Goal: Information Seeking & Learning: Check status

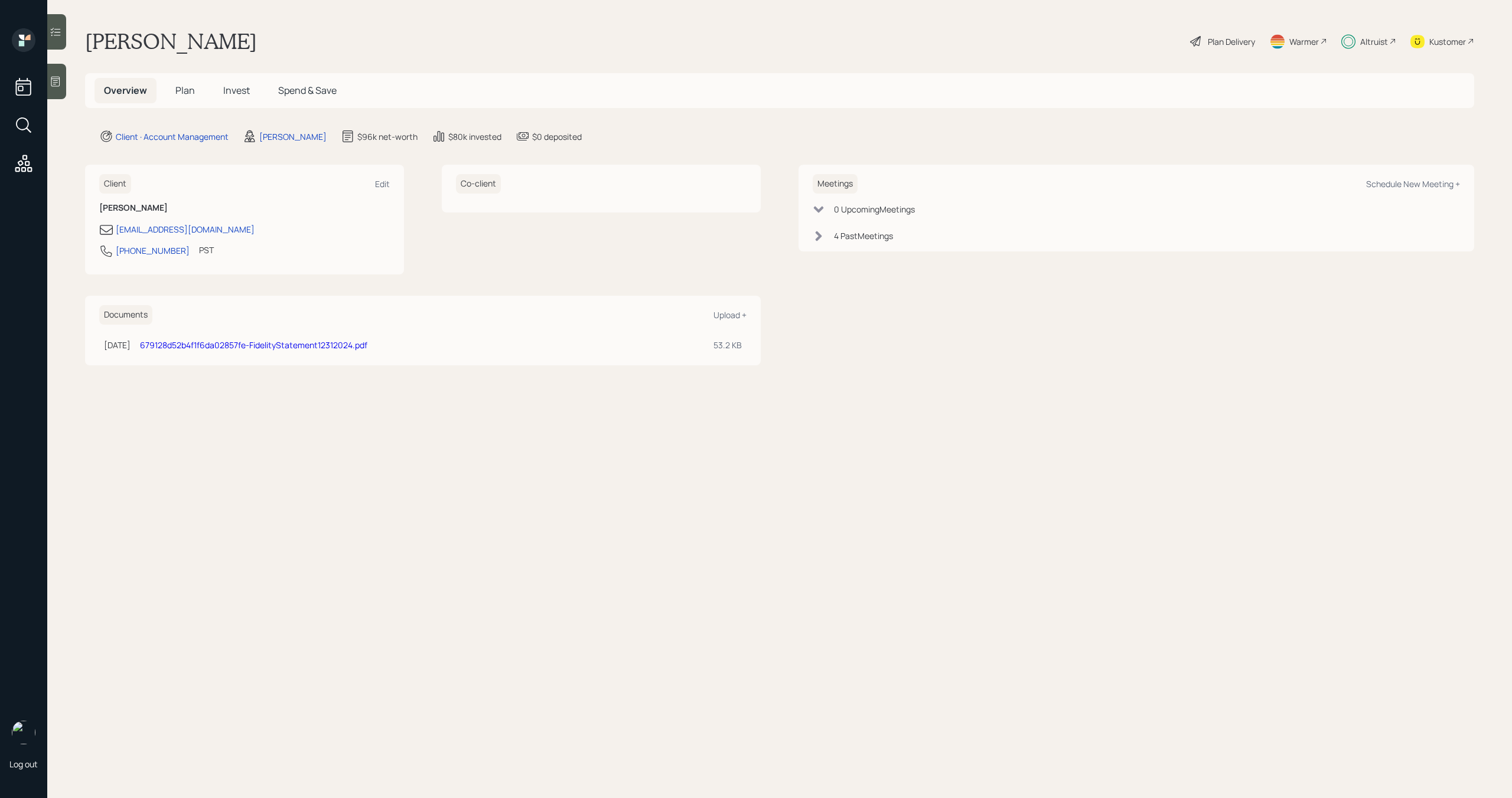
click at [316, 86] on span "Spend & Save" at bounding box center [307, 90] width 59 height 13
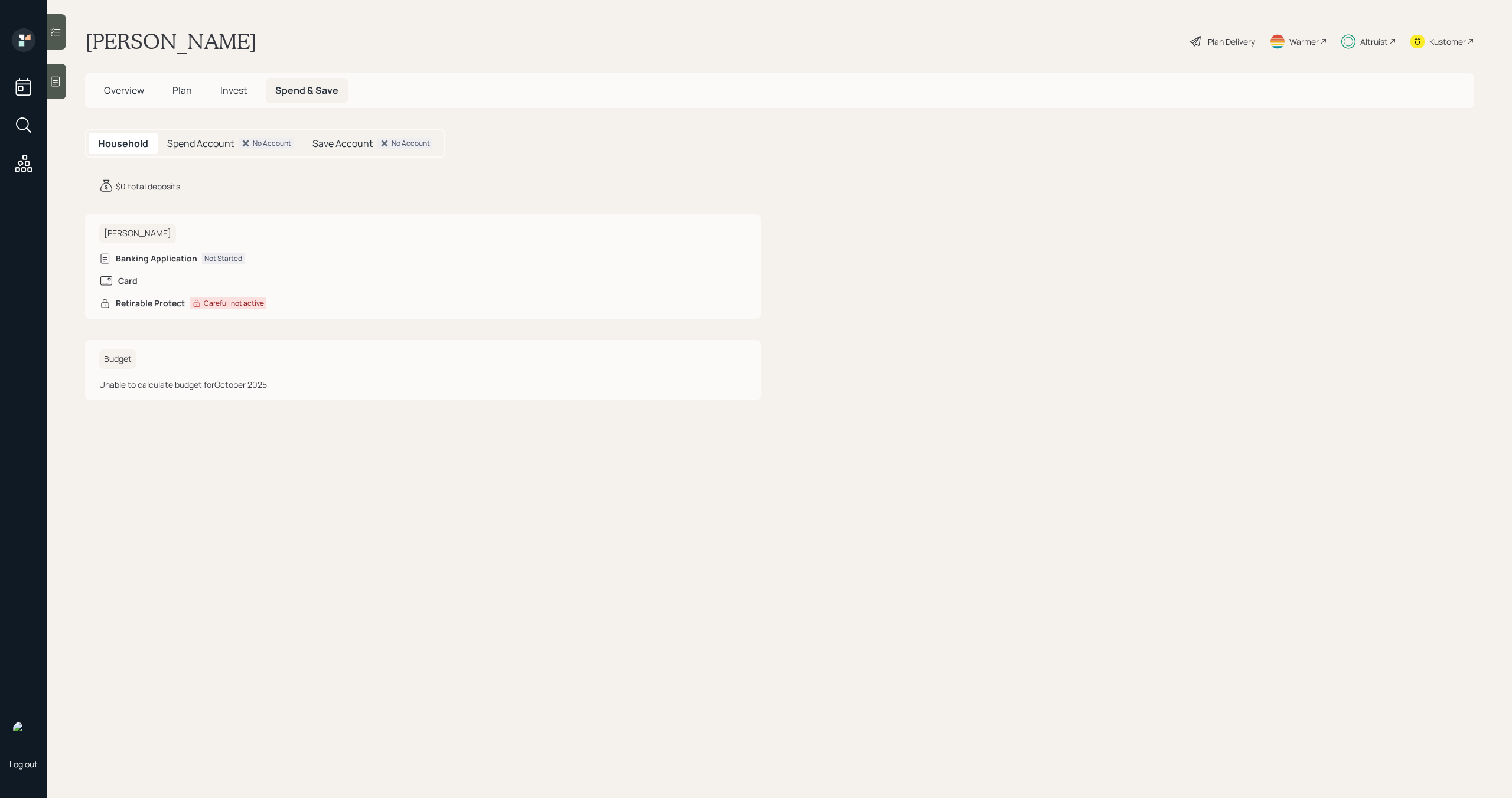
click at [239, 81] on h5 "Invest" at bounding box center [233, 90] width 46 height 25
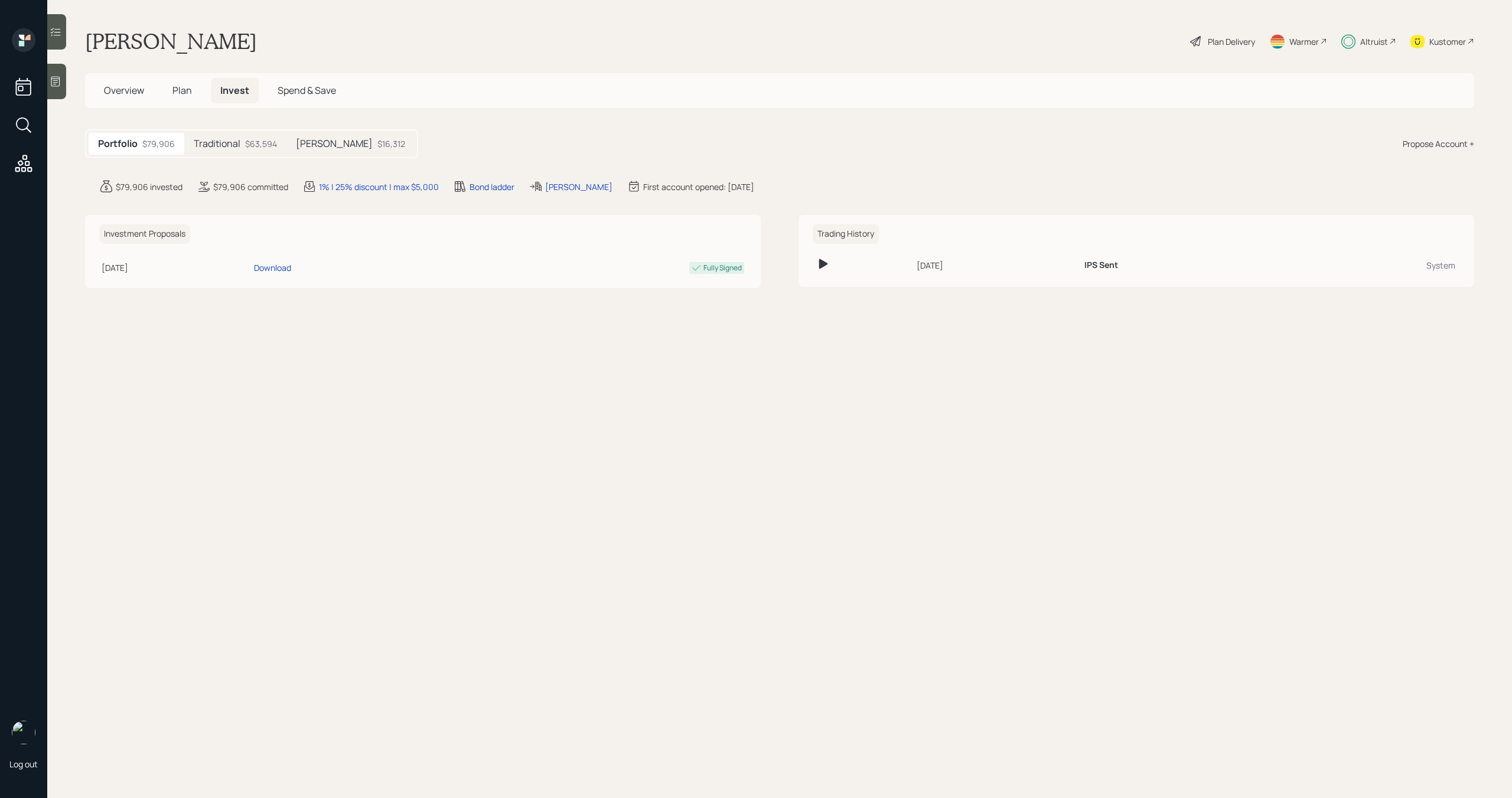
click at [256, 146] on div "$63,594" at bounding box center [261, 144] width 32 height 12
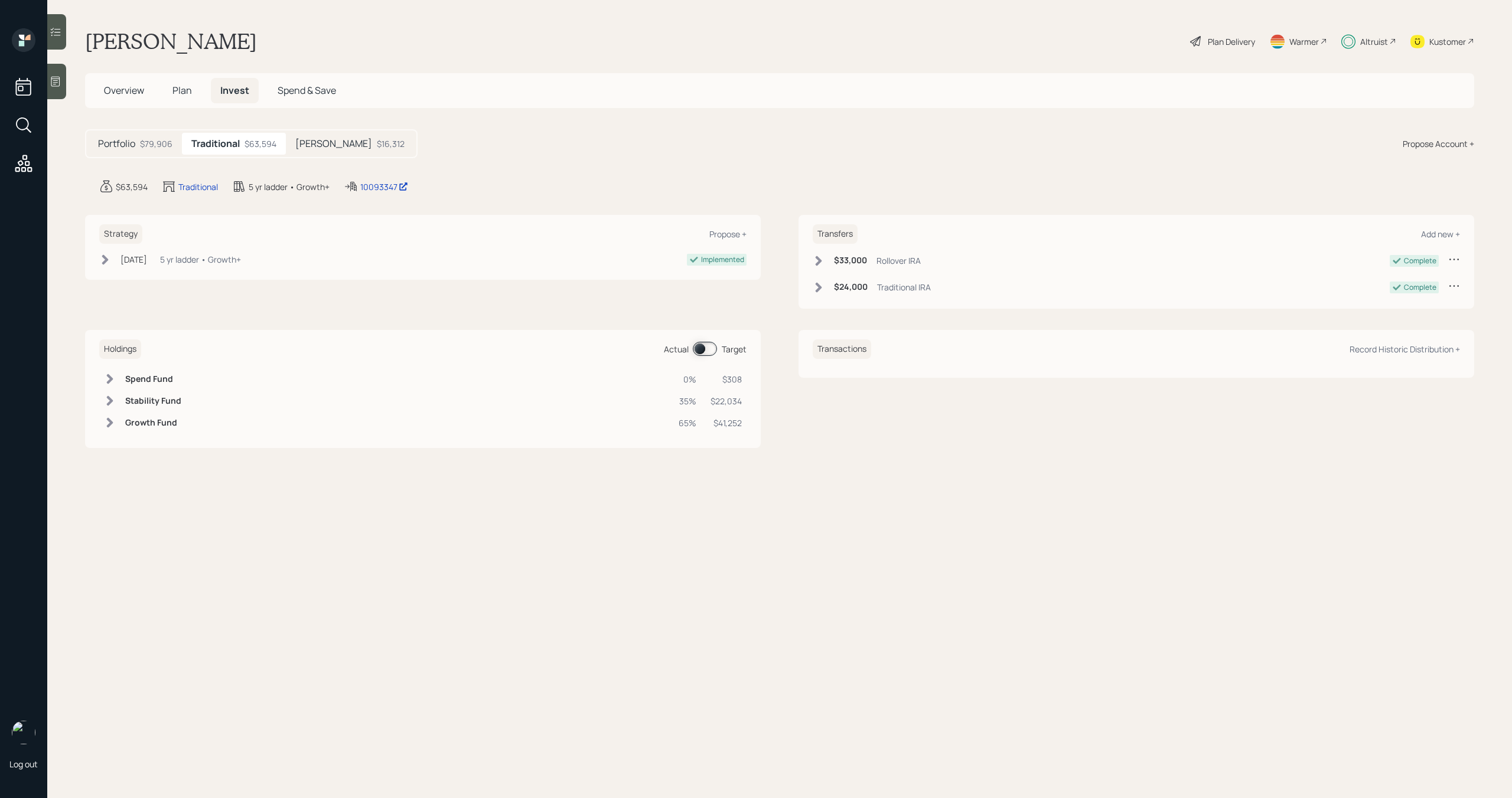
click at [227, 146] on h5 "Traditional" at bounding box center [215, 144] width 48 height 11
click at [377, 146] on div "$16,312" at bounding box center [390, 144] width 28 height 12
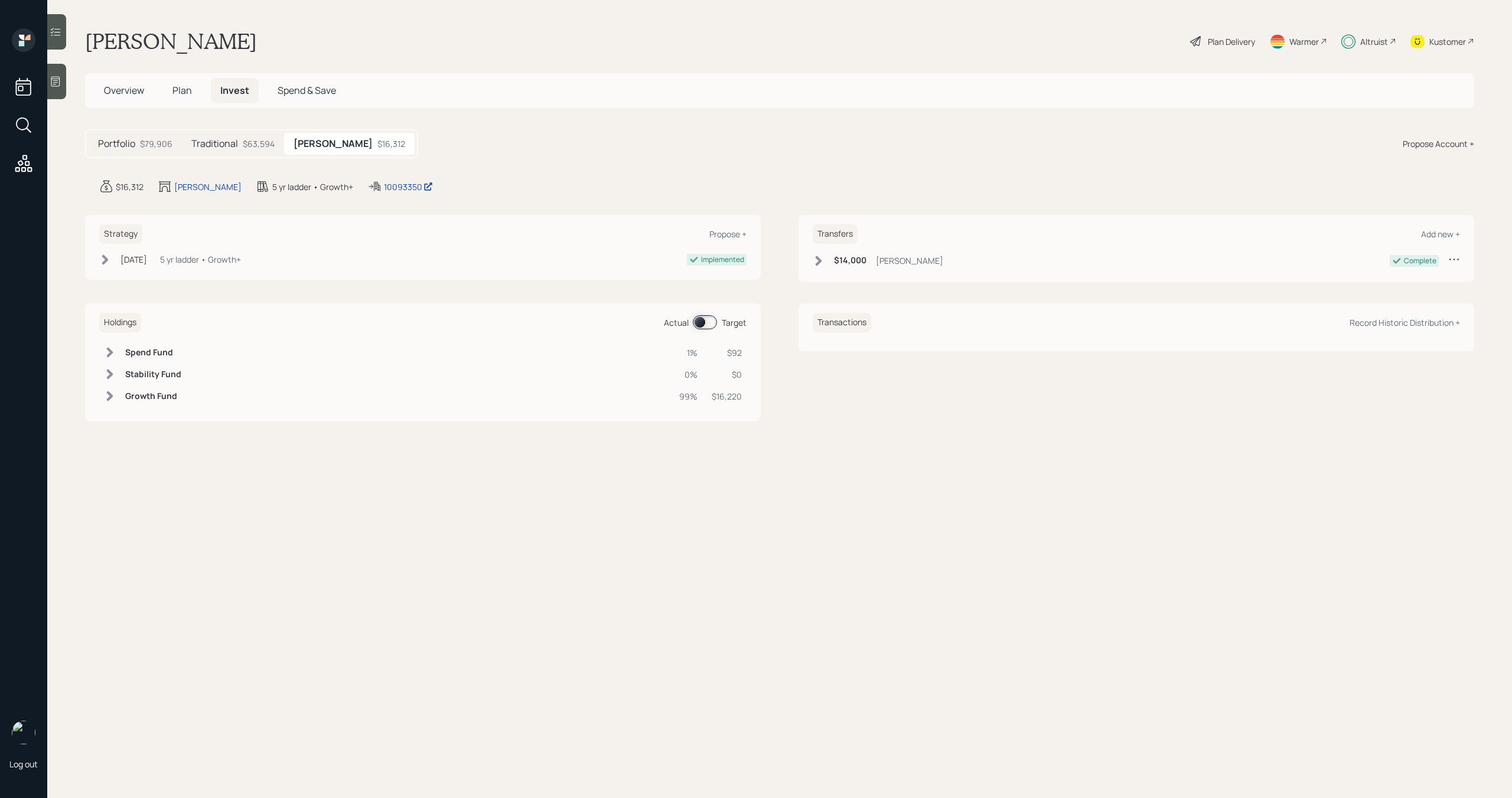
click at [229, 148] on h5 "Traditional" at bounding box center [215, 144] width 46 height 11
